Goal: Task Accomplishment & Management: Complete application form

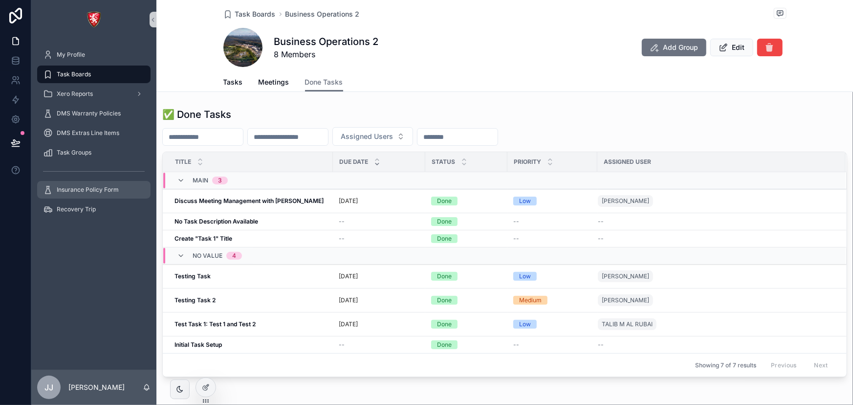
click at [79, 193] on span "Insurance Policy Form" at bounding box center [88, 190] width 62 height 8
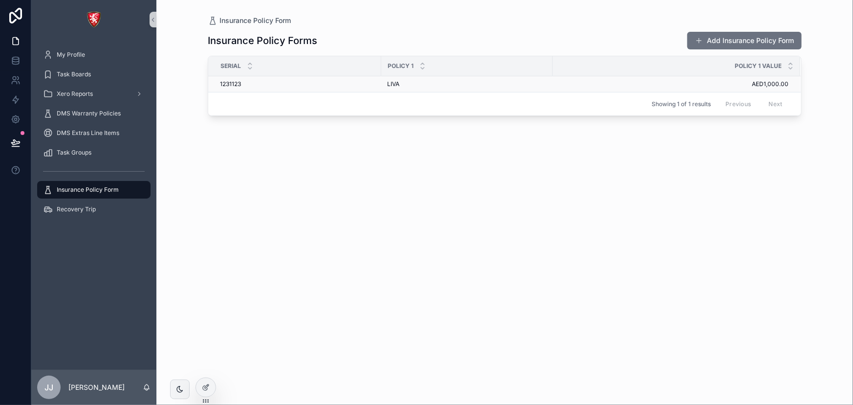
click at [264, 84] on div "1231123 1231123" at bounding box center [297, 84] width 155 height 8
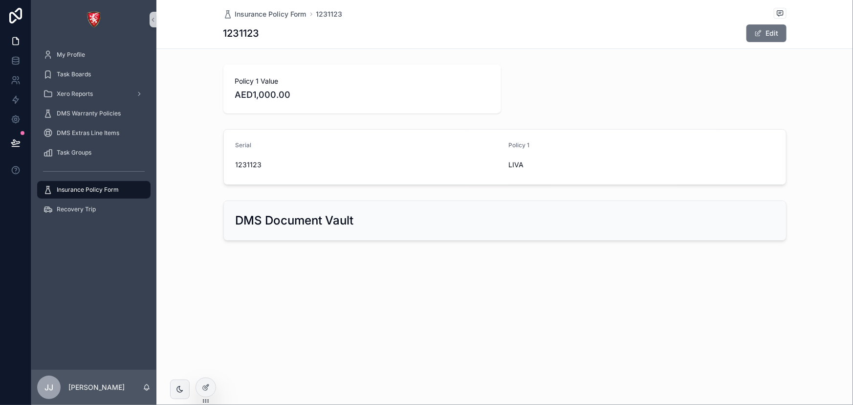
click at [71, 189] on span "Insurance Policy Form" at bounding box center [88, 190] width 62 height 8
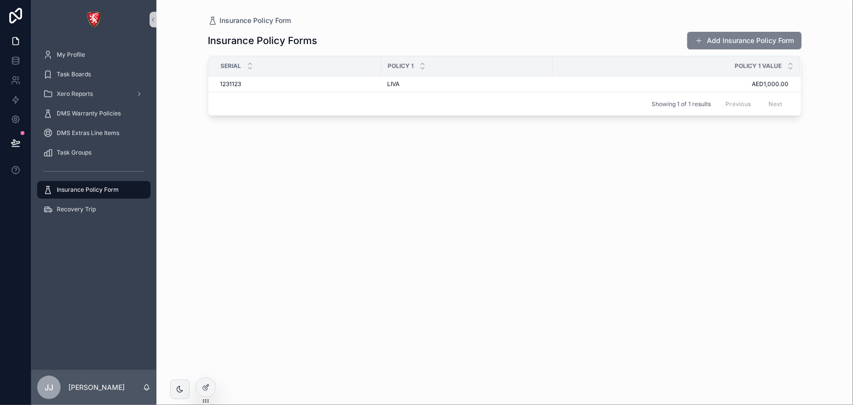
click at [773, 39] on button "Add Insurance Policy Form" at bounding box center [744, 41] width 114 height 18
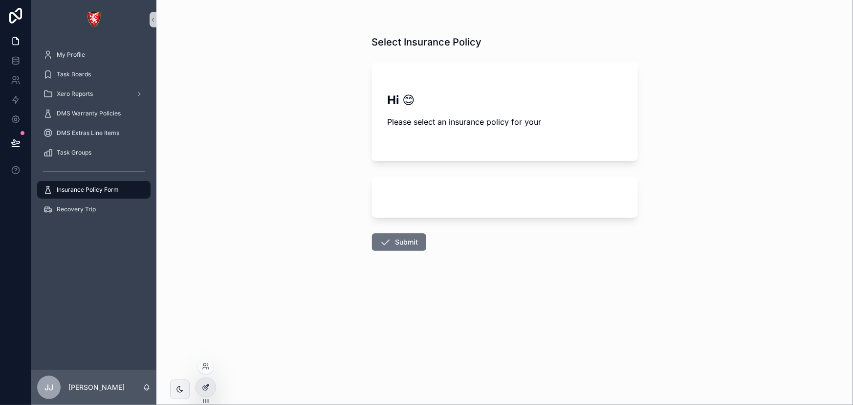
click at [209, 382] on div at bounding box center [206, 387] width 20 height 19
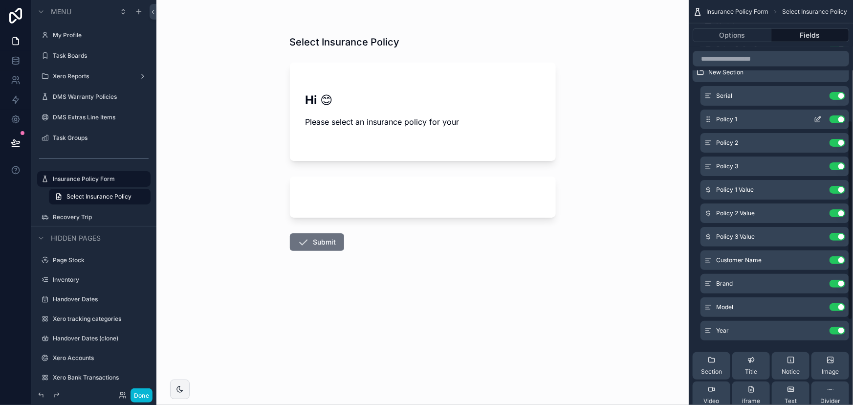
scroll to position [237, 0]
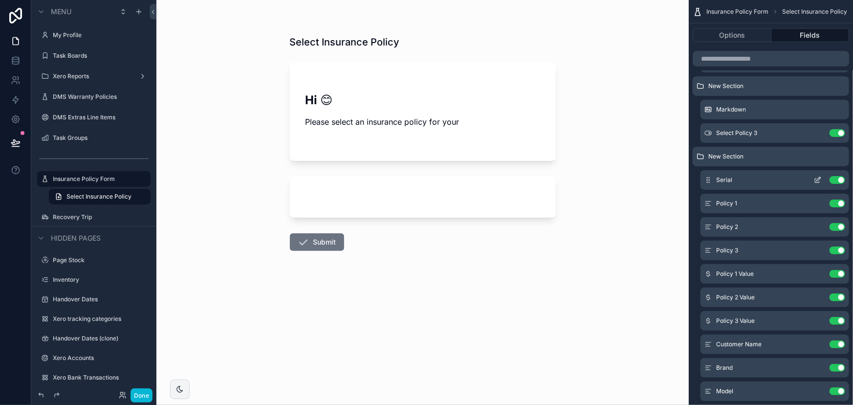
click at [815, 181] on icon "scrollable content" at bounding box center [818, 180] width 8 height 8
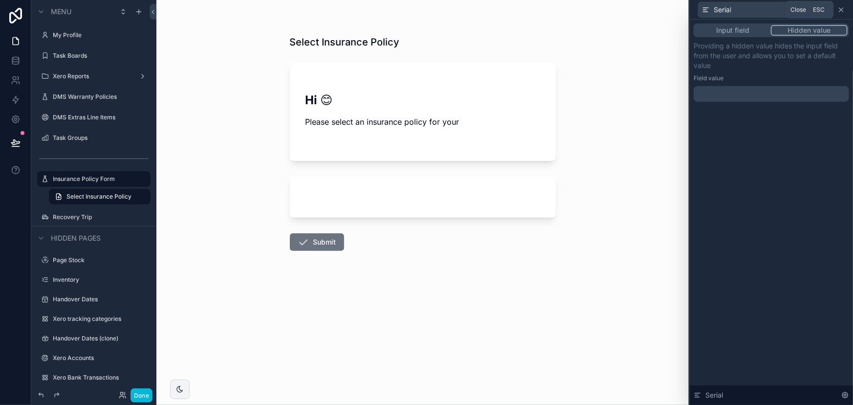
click at [843, 10] on icon at bounding box center [841, 10] width 8 height 8
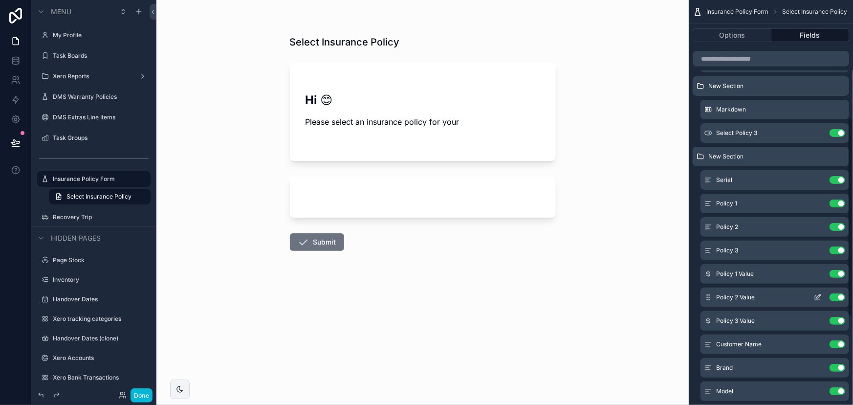
scroll to position [193, 0]
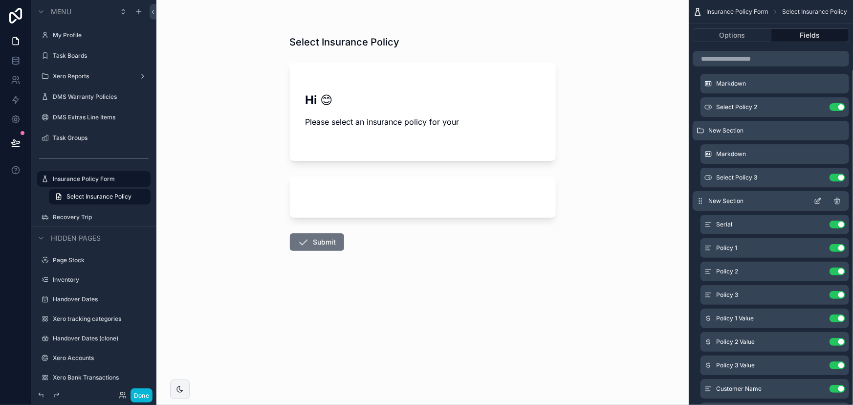
click at [817, 200] on icon "scrollable content" at bounding box center [819, 200] width 4 height 4
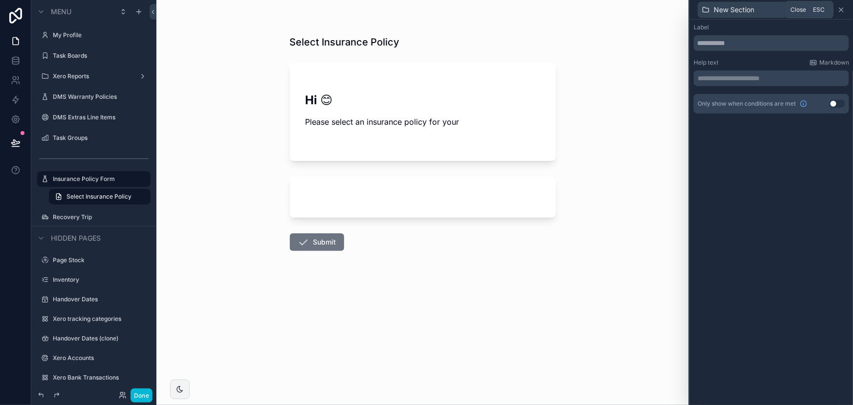
click at [844, 13] on icon at bounding box center [841, 10] width 8 height 8
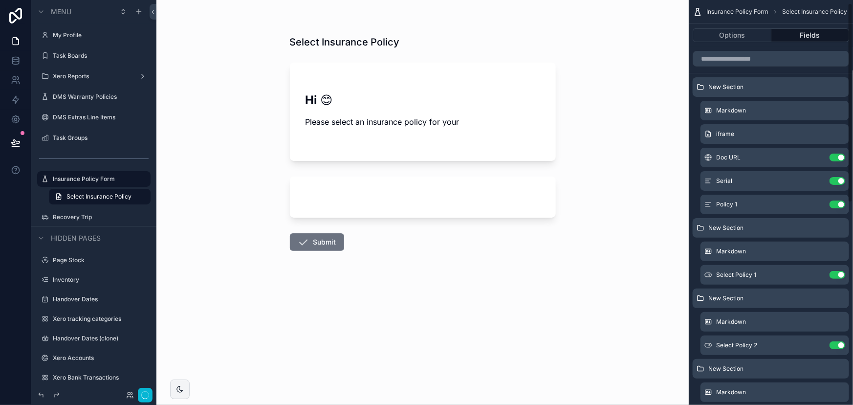
scroll to position [0, 0]
drag, startPoint x: 702, startPoint y: 87, endPoint x: 703, endPoint y: 106, distance: 18.6
click at [703, 106] on div "New Section Markdown iframe Doc URL Use setting Serial Use setting Policy 1 Use…" at bounding box center [771, 408] width 164 height 659
drag, startPoint x: 704, startPoint y: 87, endPoint x: 704, endPoint y: 130, distance: 42.5
click at [704, 132] on div "New Section Markdown iframe Doc URL Use setting Serial Use setting Policy 1 Use…" at bounding box center [771, 408] width 164 height 659
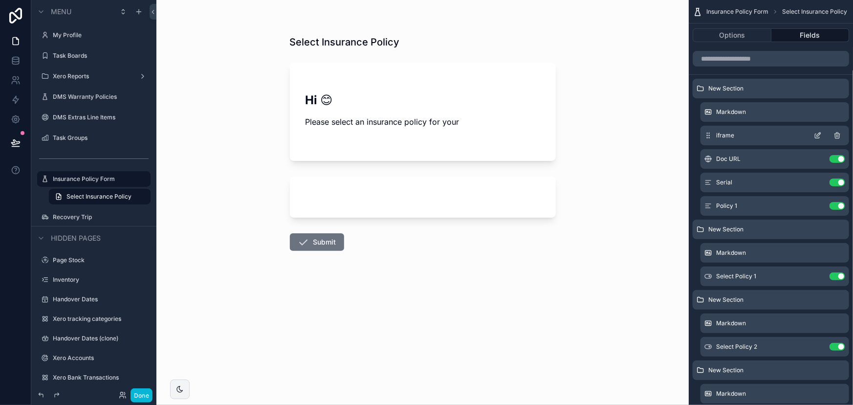
drag, startPoint x: 703, startPoint y: 90, endPoint x: 705, endPoint y: 129, distance: 38.7
click at [705, 128] on div "New Section Markdown iframe Doc URL Use setting Serial Use setting Policy 1 Use…" at bounding box center [771, 408] width 164 height 659
drag, startPoint x: 701, startPoint y: 88, endPoint x: 700, endPoint y: 130, distance: 41.6
click at [700, 130] on div "New Section Markdown iframe Doc URL Use setting Serial Use setting Policy 1 Use…" at bounding box center [771, 408] width 164 height 659
drag, startPoint x: 701, startPoint y: 90, endPoint x: 704, endPoint y: 141, distance: 50.9
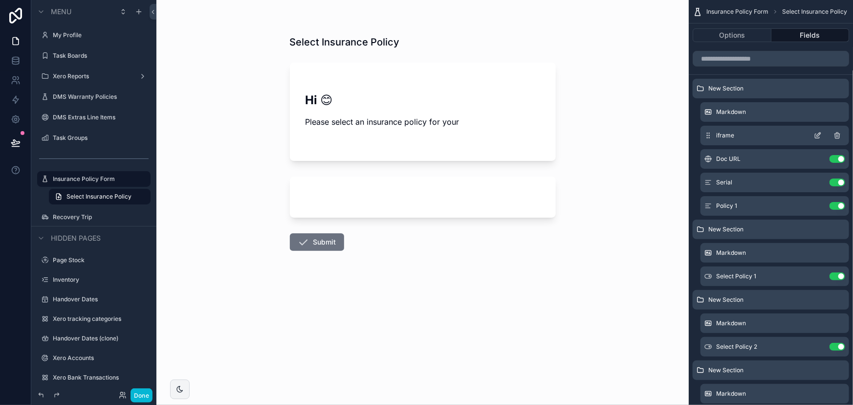
click at [704, 141] on div "New Section Markdown iframe Doc URL Use setting Serial Use setting Policy 1 Use…" at bounding box center [771, 408] width 164 height 659
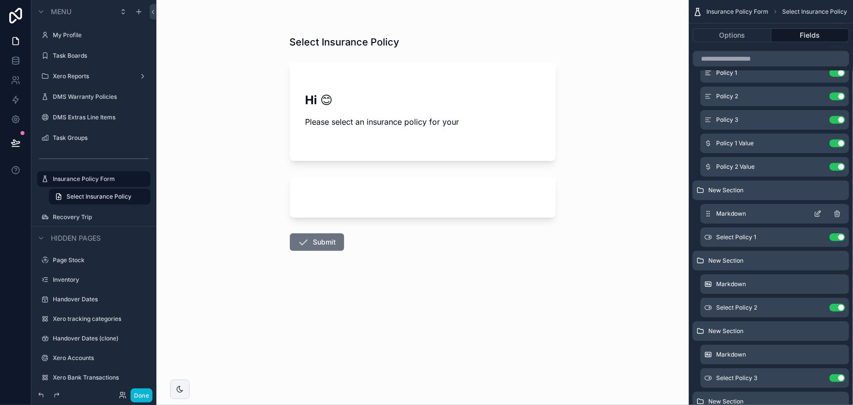
scroll to position [177, 0]
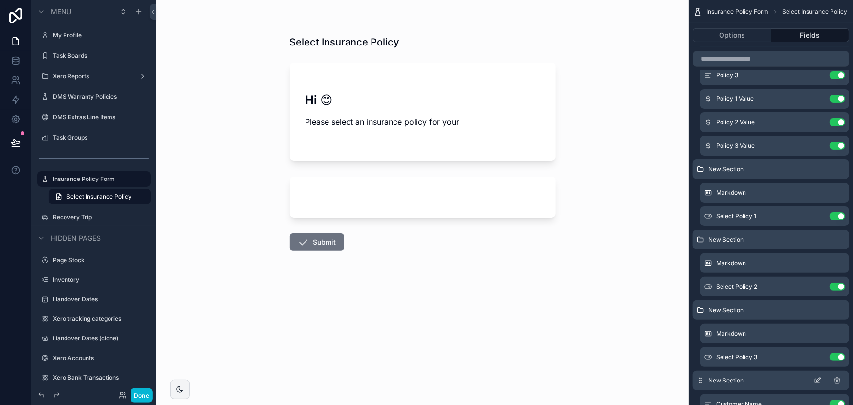
drag, startPoint x: 697, startPoint y: 324, endPoint x: 714, endPoint y: 381, distance: 59.9
click at [716, 373] on div "New Section" at bounding box center [771, 380] width 156 height 20
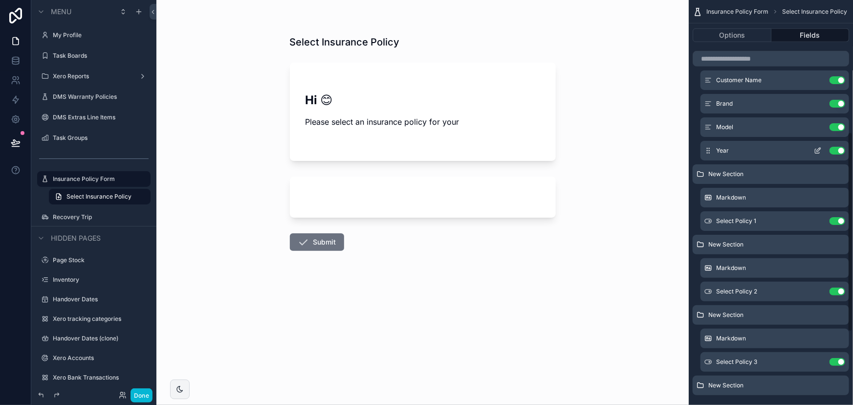
scroll to position [400, 0]
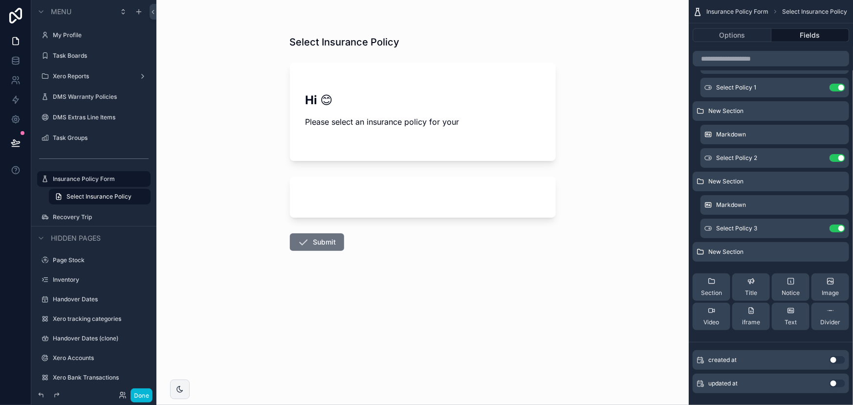
click at [0, 0] on icon "scrollable content" at bounding box center [0, 0] width 0 height 0
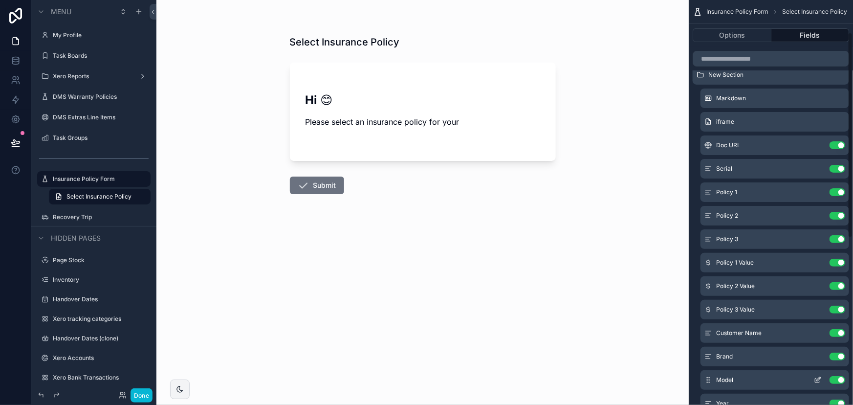
scroll to position [0, 0]
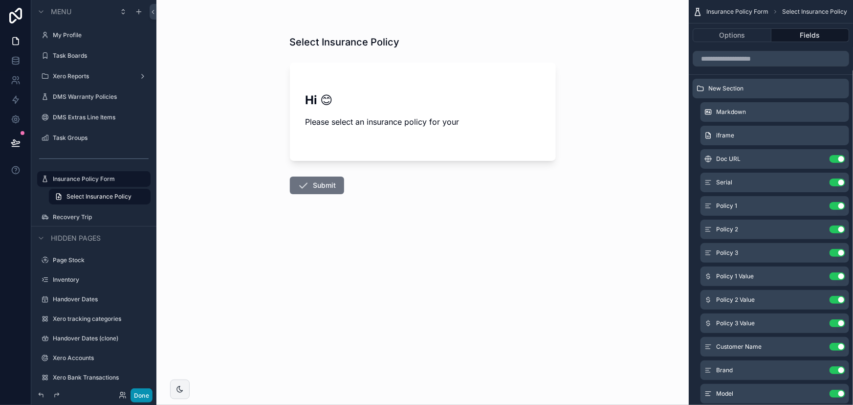
click at [136, 396] on button "Done" at bounding box center [142, 395] width 22 height 14
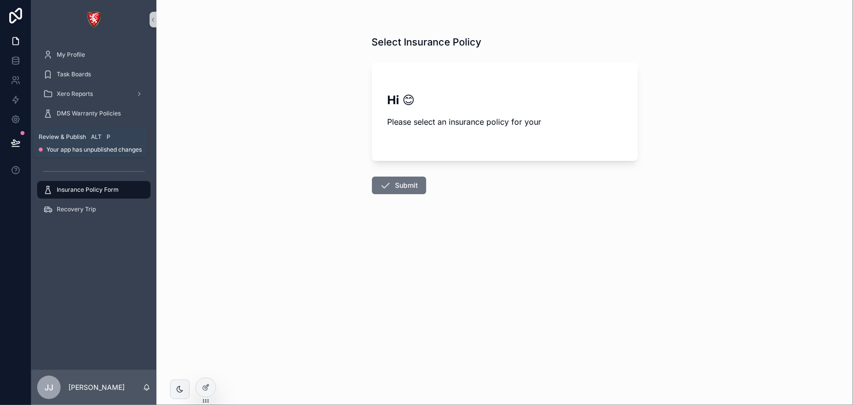
click at [8, 144] on button at bounding box center [16, 142] width 22 height 27
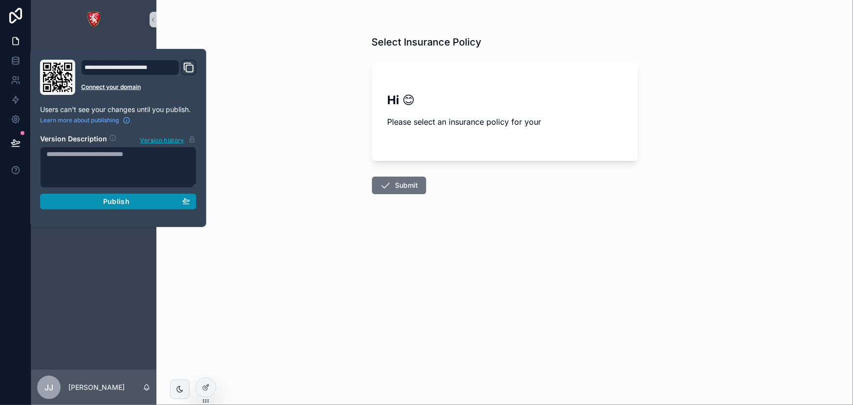
click at [102, 197] on div "Publish" at bounding box center [118, 201] width 144 height 9
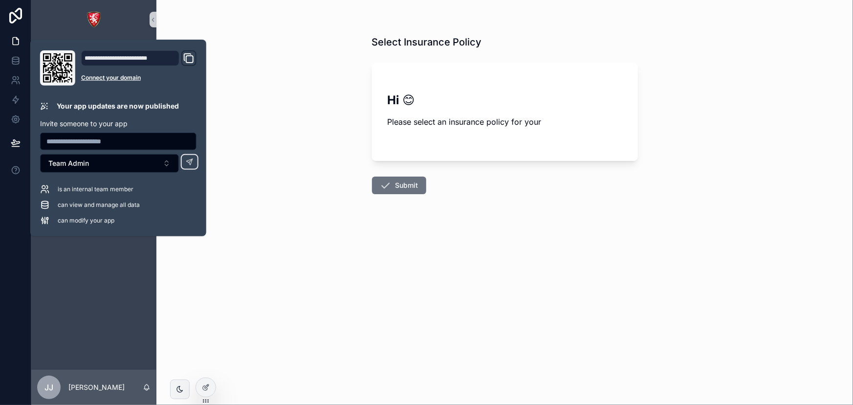
click at [545, 303] on div "Select Insurance Policy Hi 😊 Please select an insurance policy for your Submit" at bounding box center [504, 202] width 697 height 405
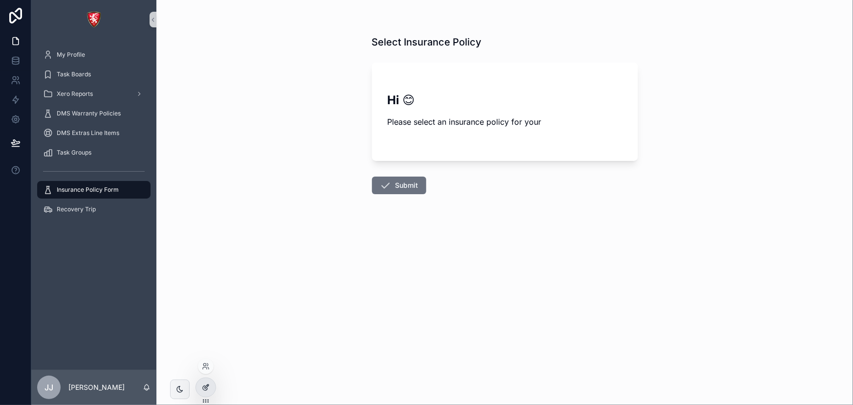
click at [212, 383] on div at bounding box center [206, 387] width 20 height 19
click at [202, 390] on icon at bounding box center [206, 387] width 8 height 8
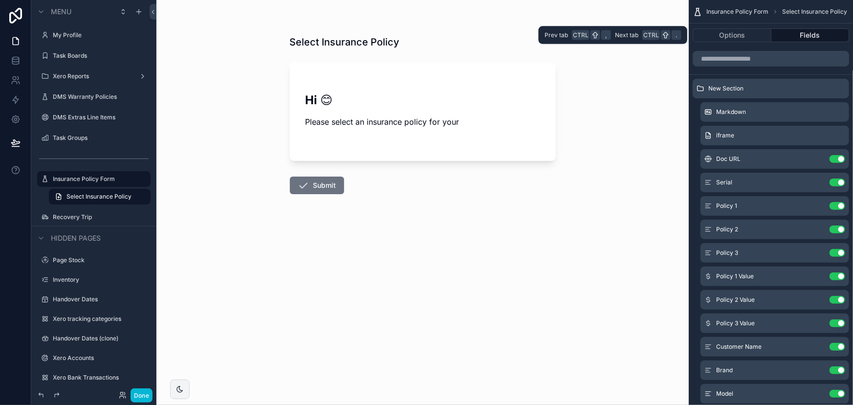
click at [785, 36] on button "Fields" at bounding box center [810, 35] width 78 height 14
